Goal: Task Accomplishment & Management: Complete application form

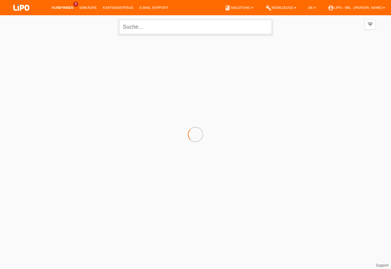
click at [146, 28] on input "text" at bounding box center [195, 27] width 153 height 14
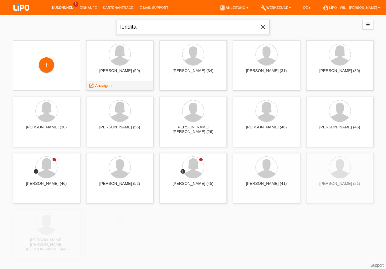
type input "lendita"
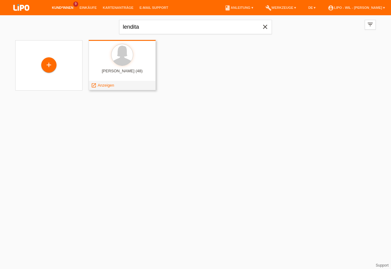
click at [116, 71] on div "Ahmeti Lendita (48)" at bounding box center [121, 74] width 57 height 10
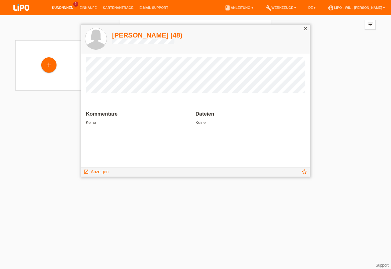
click at [128, 35] on h1 "Ahmeti Lendita (48)" at bounding box center [147, 35] width 70 height 8
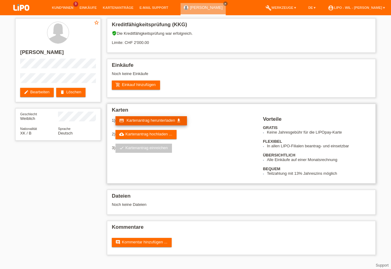
click at [155, 125] on link "credit_card Kartenantrag herunterladen get_app" at bounding box center [150, 120] width 71 height 9
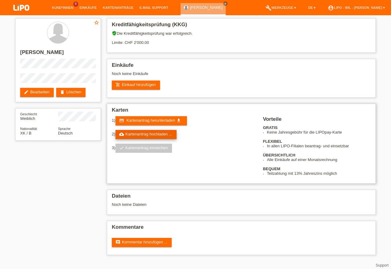
click at [151, 138] on link "cloud_upload Kartenantrag hochladen ..." at bounding box center [145, 134] width 61 height 9
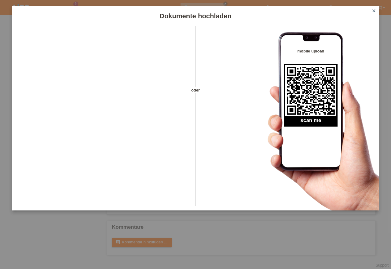
click at [372, 12] on icon "close" at bounding box center [373, 10] width 5 height 5
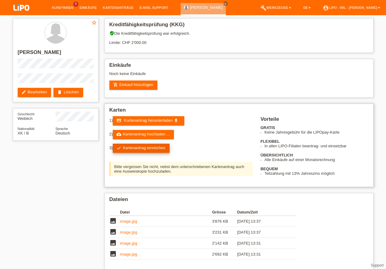
click at [149, 152] on link "check Kartenantrag einreichen" at bounding box center [141, 148] width 57 height 9
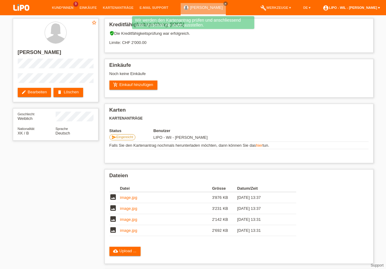
click at [361, 9] on link "account_circle LIPO - Wil - [PERSON_NAME] ▾" at bounding box center [351, 8] width 63 height 4
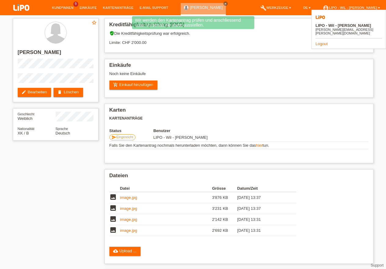
click at [322, 42] on link "Logout" at bounding box center [321, 44] width 12 height 5
